Goal: Task Accomplishment & Management: Manage account settings

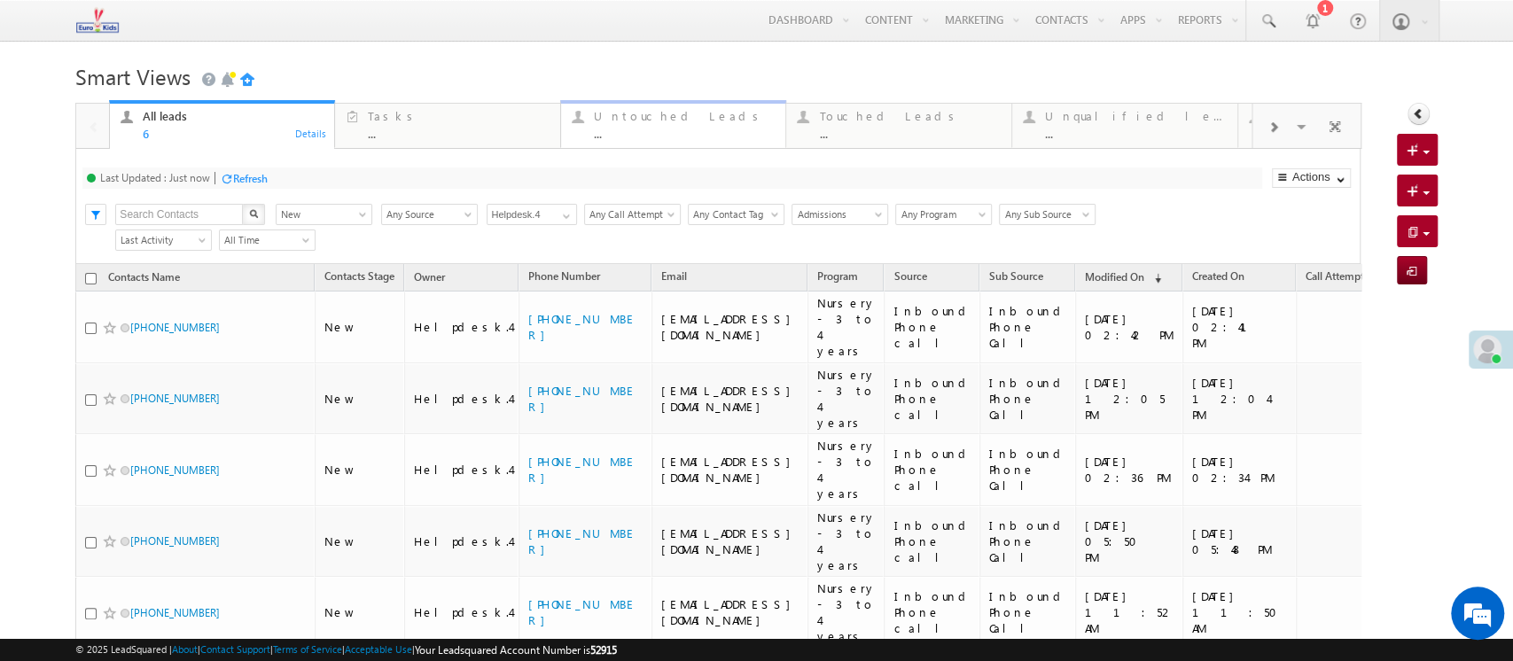
click at [648, 147] on link "Untouched Leads ... Details" at bounding box center [673, 124] width 227 height 48
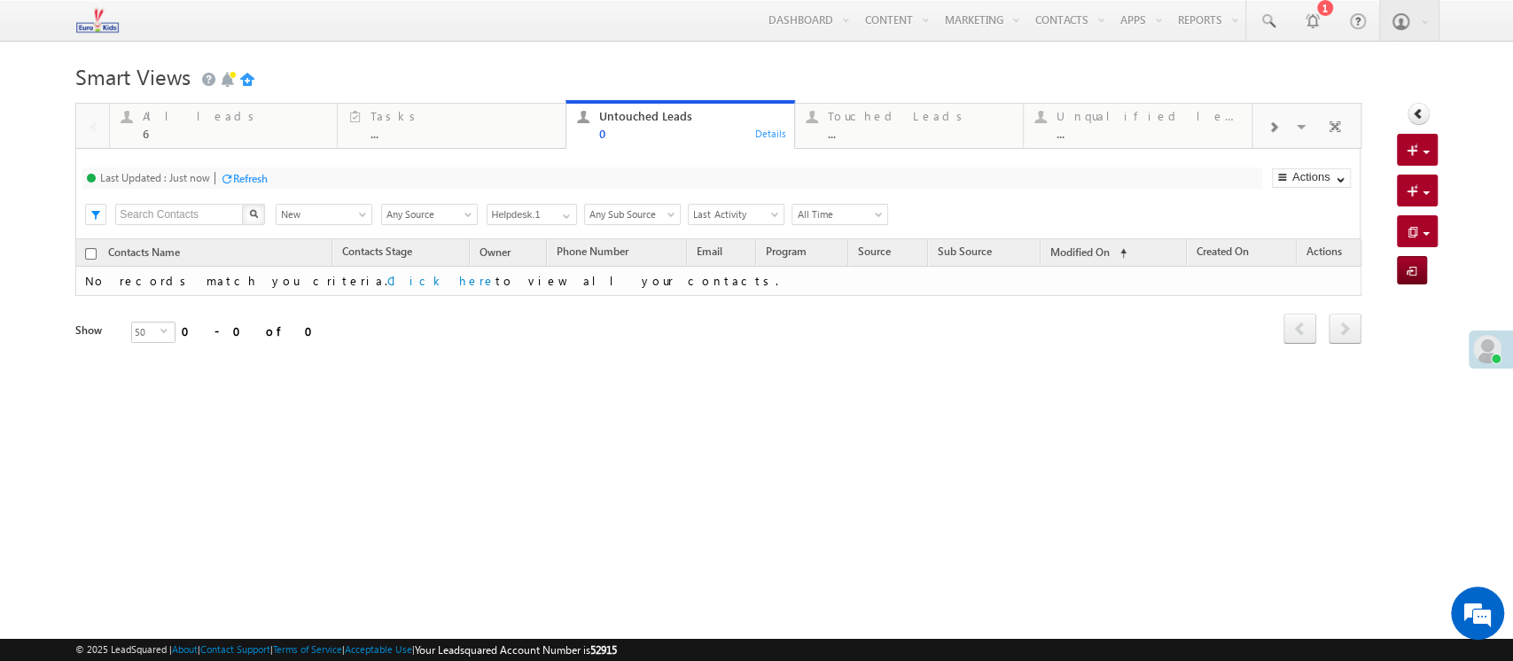
drag, startPoint x: 418, startPoint y: 333, endPoint x: 418, endPoint y: 323, distance: 10.6
click at [418, 332] on div "Refresh first prev next last 0 - 0 of 0" at bounding box center [718, 321] width 1286 height 51
click at [603, 412] on div "Smart Views Getting Started Quick Add Contacts Activity Form Activity Form All …" at bounding box center [756, 279] width 1362 height 443
click at [264, 182] on div "Refresh" at bounding box center [250, 178] width 35 height 13
click at [451, 107] on div "Tasks ..." at bounding box center [463, 123] width 184 height 35
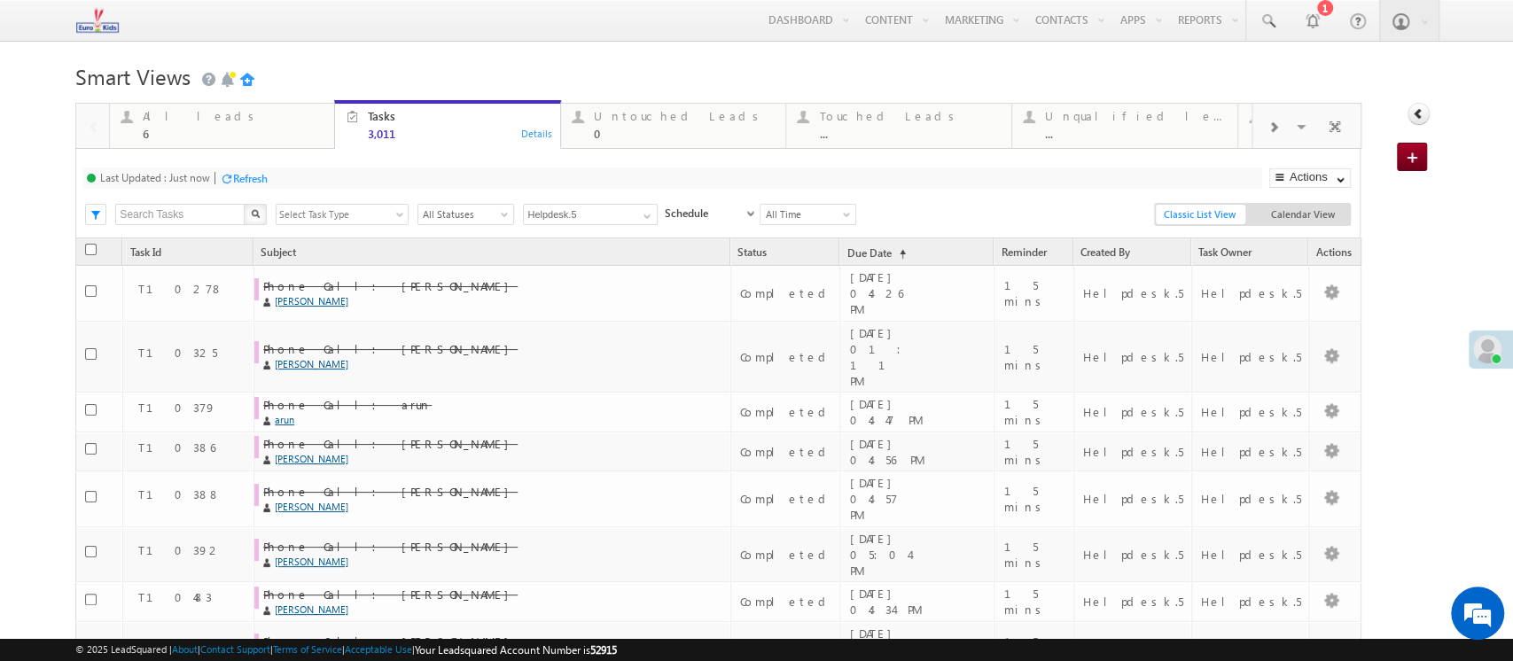
click at [237, 177] on div "Refresh" at bounding box center [250, 178] width 35 height 13
click at [695, 121] on div "Untouched Leads" at bounding box center [685, 116] width 182 height 14
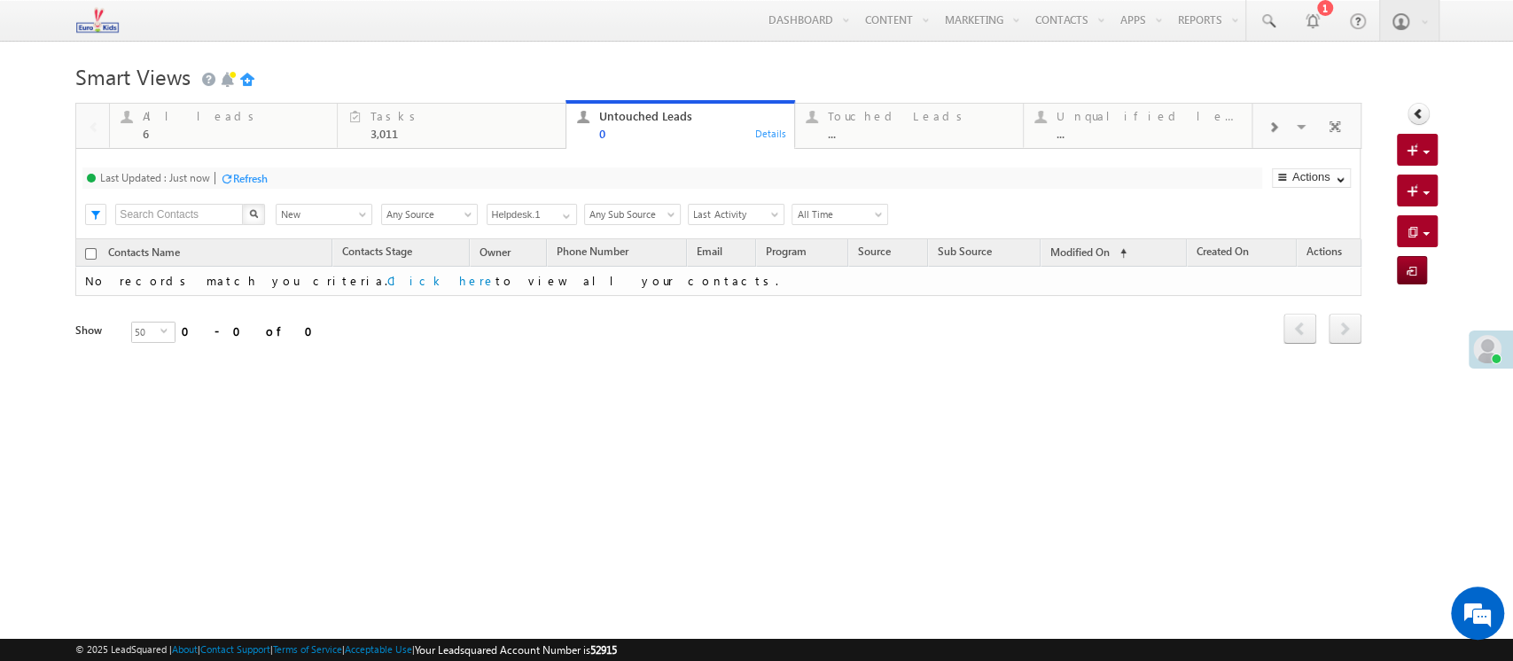
click at [257, 179] on div "Refresh" at bounding box center [250, 178] width 35 height 13
drag, startPoint x: 245, startPoint y: 167, endPoint x: 255, endPoint y: 178, distance: 15.7
click at [255, 178] on div "Last Updated : Just now Refresh Refreshing... Search X Contacts Stage New New S…" at bounding box center [717, 194] width 1285 height 90
click at [271, 170] on div "Last Updated : Just now Refresh Refreshing..." at bounding box center [671, 178] width 1179 height 21
click at [262, 178] on div "Refresh" at bounding box center [250, 178] width 35 height 13
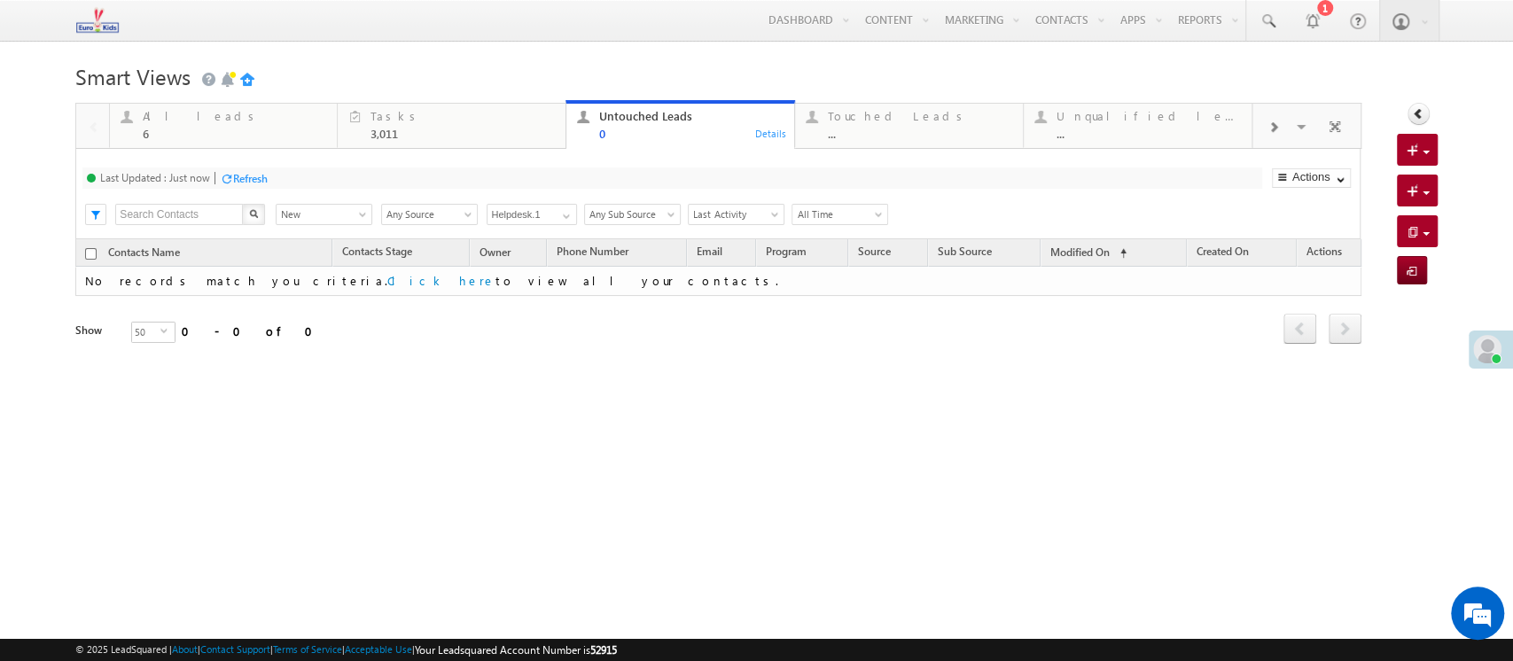
click at [254, 182] on div "Refresh" at bounding box center [250, 178] width 35 height 13
drag, startPoint x: 260, startPoint y: 177, endPoint x: 255, endPoint y: 185, distance: 9.1
click at [255, 185] on div "Refresh" at bounding box center [250, 178] width 35 height 13
click at [874, 132] on div "..." at bounding box center [920, 133] width 184 height 13
click at [265, 176] on div "Refresh" at bounding box center [250, 178] width 35 height 13
